Goal: Information Seeking & Learning: Compare options

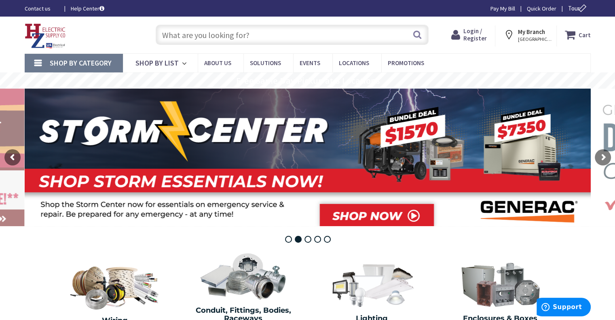
click at [183, 36] on input "text" at bounding box center [292, 35] width 273 height 20
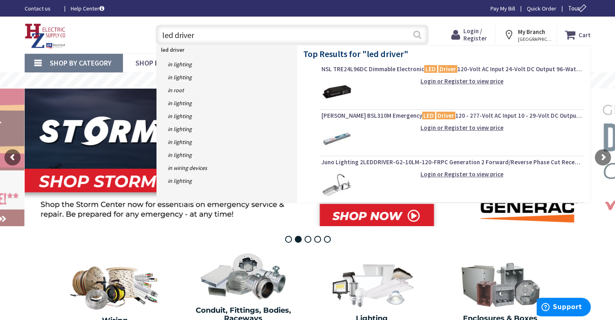
type input "led driver"
click at [415, 34] on button "Search" at bounding box center [417, 34] width 11 height 18
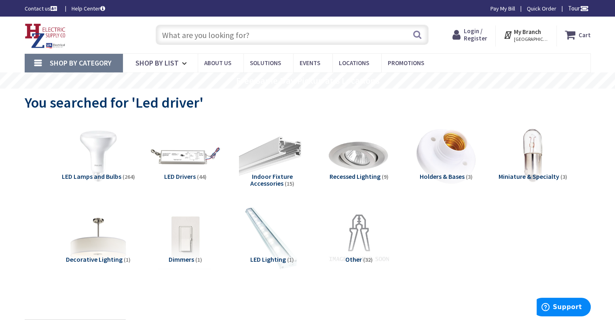
click at [184, 165] on img at bounding box center [184, 155] width 73 height 73
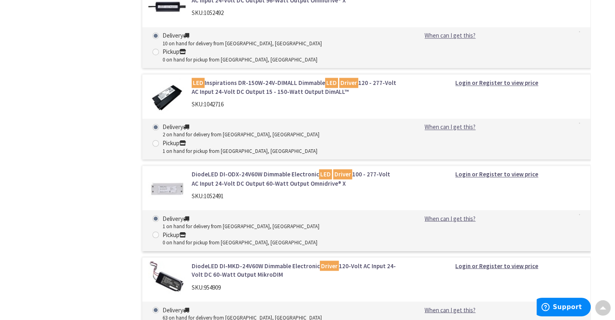
scroll to position [1397, 0]
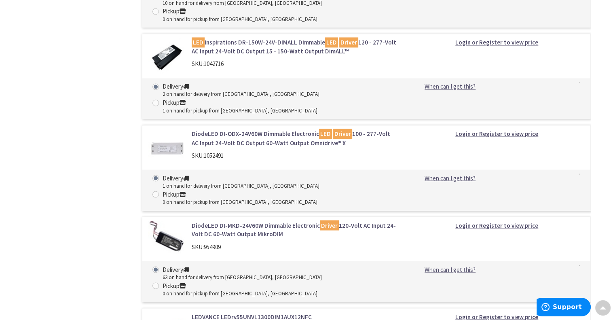
click at [255, 312] on link "LEDVANCE LEDrv55UNVL1300DIM1AUX12NFC" at bounding box center [295, 316] width 206 height 8
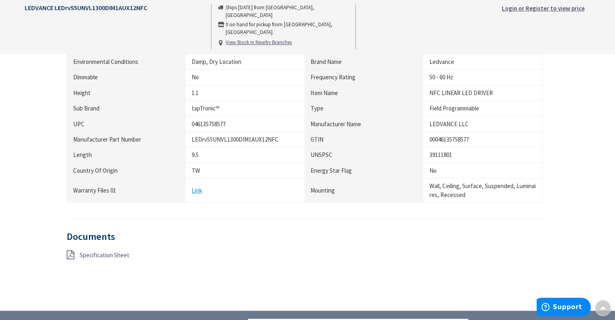
scroll to position [486, 0]
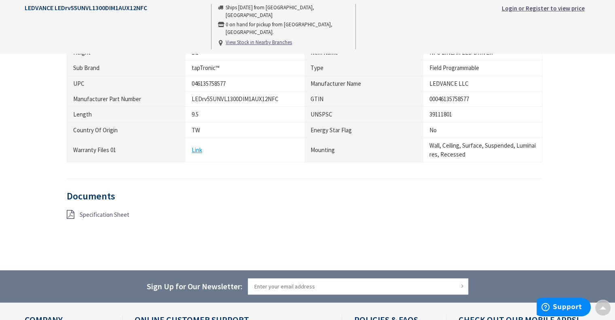
click at [85, 213] on span "Specification Sheet" at bounding box center [105, 215] width 50 height 8
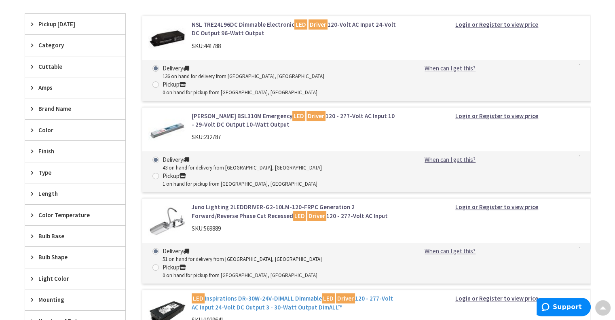
scroll to position [221, 0]
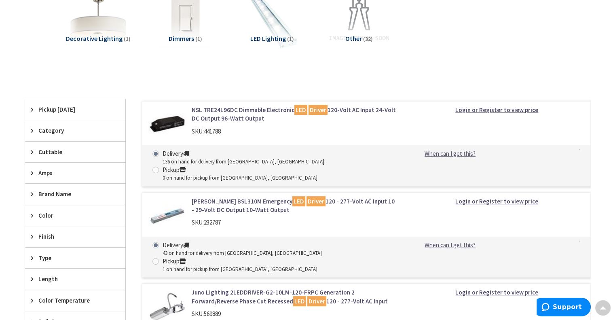
click at [242, 112] on link "NSL TRE24L96DC Dimmable Electronic LED Driver 120-Volt AC Input 24-Volt DC Outp…" at bounding box center [295, 114] width 206 height 17
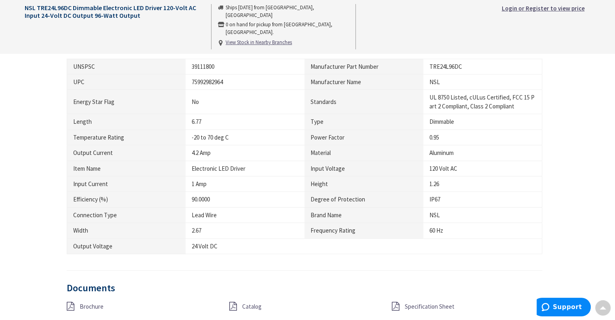
scroll to position [486, 0]
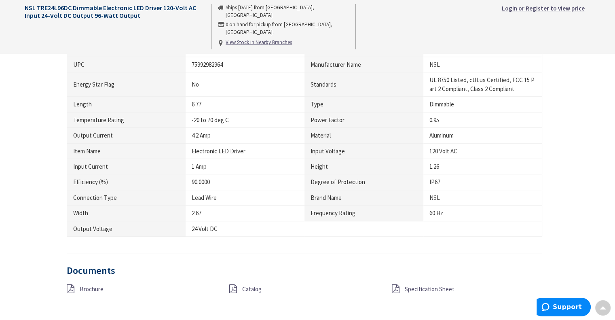
click at [406, 288] on span "Specification Sheet" at bounding box center [430, 289] width 50 height 8
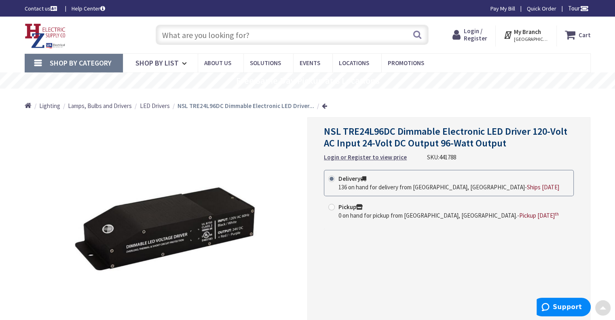
scroll to position [0, 0]
drag, startPoint x: 454, startPoint y: 157, endPoint x: 437, endPoint y: 159, distance: 17.5
click at [437, 159] on div "NSL TRE24L96DC Dimmable Electronic LED Driver 120-Volt AC Input 24-Volt DC Outp…" at bounding box center [449, 144] width 250 height 36
copy span "441788"
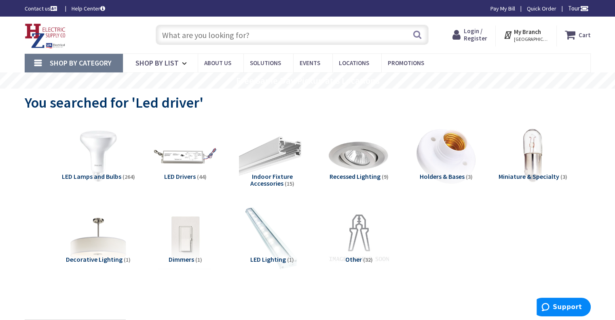
click at [184, 176] on span "LED Drivers" at bounding box center [180, 176] width 32 height 8
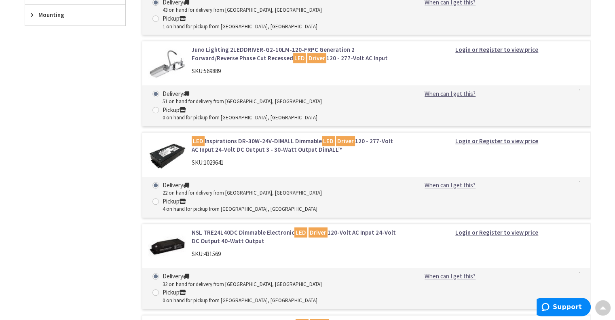
scroll to position [486, 0]
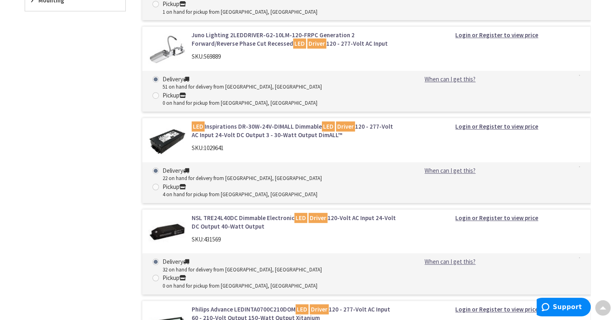
click at [236, 305] on link "Philips Advance LEDINTA0700C210DOM LED Driver 120 - 277-Volt AC Input 60 - 210-…" at bounding box center [295, 313] width 206 height 17
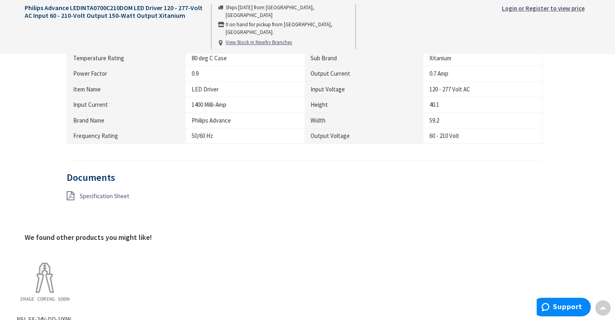
scroll to position [526, 0]
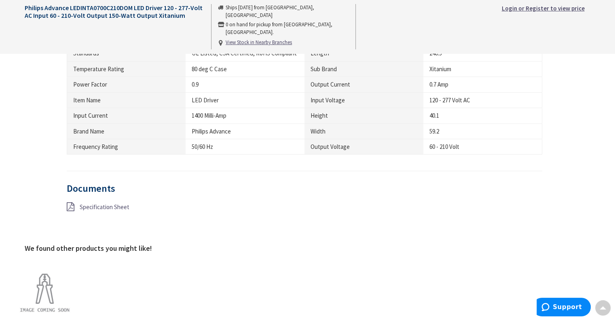
click at [88, 205] on span "Specification Sheet" at bounding box center [105, 207] width 50 height 8
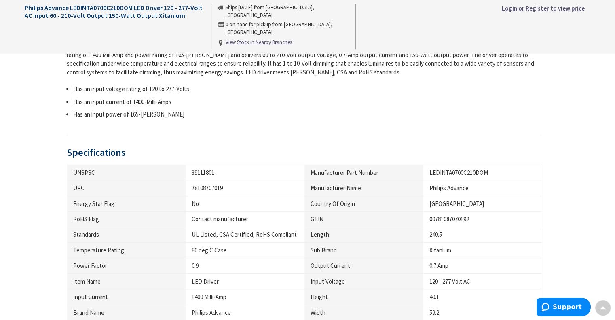
scroll to position [0, 0]
